Goal: Register for event/course

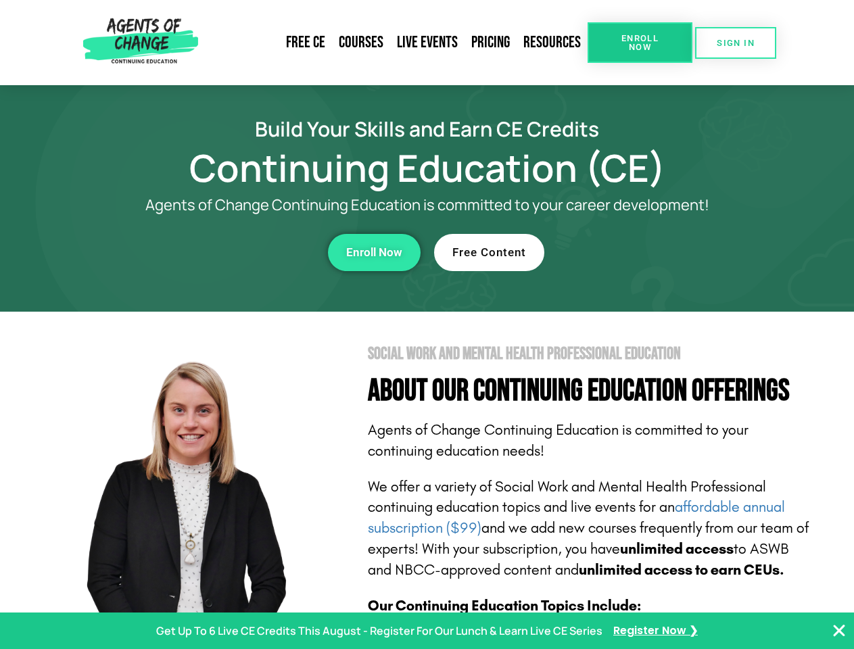
click at [427, 325] on section "Social Work and Mental Health Professional Education About Our Continuing Educa…" at bounding box center [427, 596] width 854 height 568
click at [640, 43] on span "Enroll Now" at bounding box center [640, 43] width 62 height 18
click at [736, 43] on span "SIGN IN" at bounding box center [736, 43] width 38 height 9
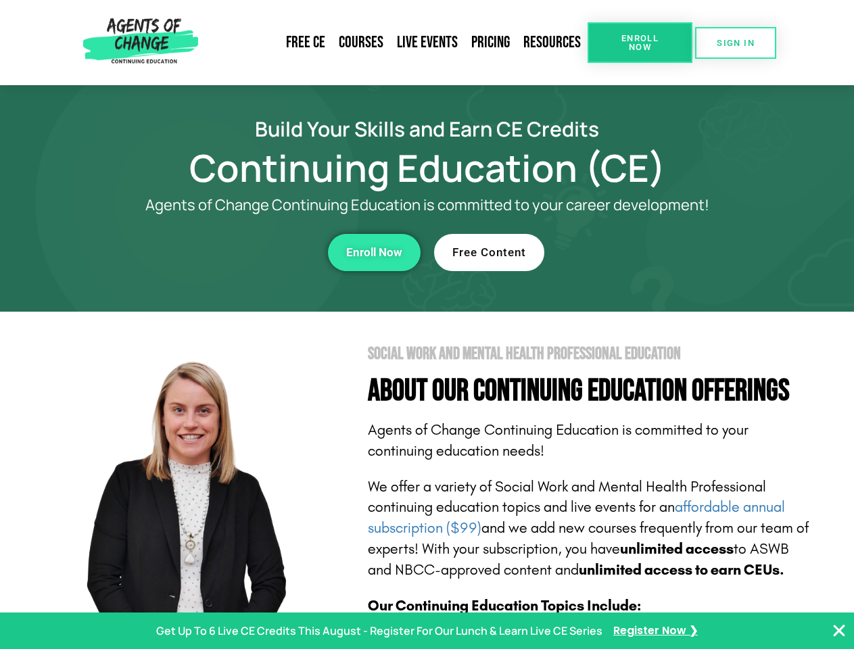
click at [235, 252] on div "Enroll Now" at bounding box center [235, 252] width 372 height 37
click at [374, 252] on span "Enroll Now" at bounding box center [374, 252] width 56 height 11
click at [620, 252] on div "Free Content" at bounding box center [620, 252] width 372 height 37
